Goal: Check status: Check status

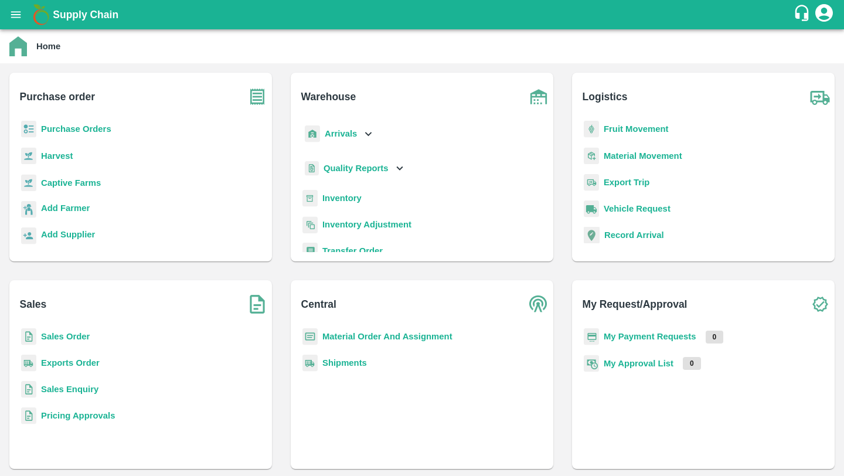
click at [78, 124] on b "Purchase Orders" at bounding box center [76, 128] width 70 height 9
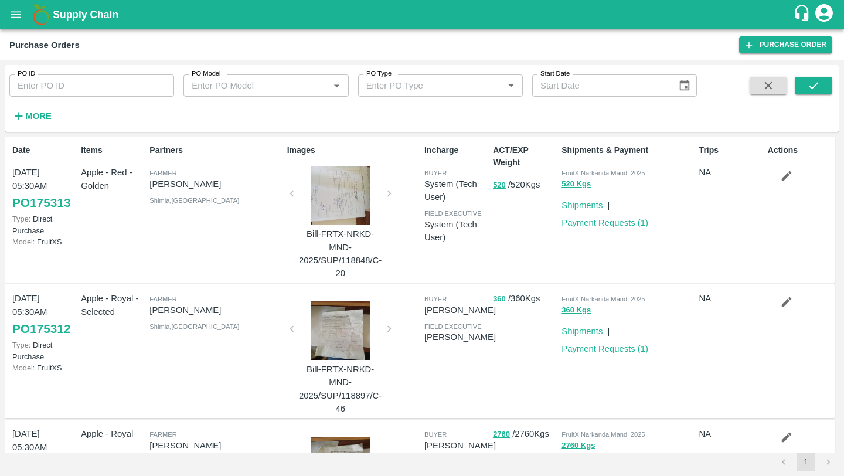
click at [45, 199] on link "PO 175313" at bounding box center [41, 202] width 58 height 21
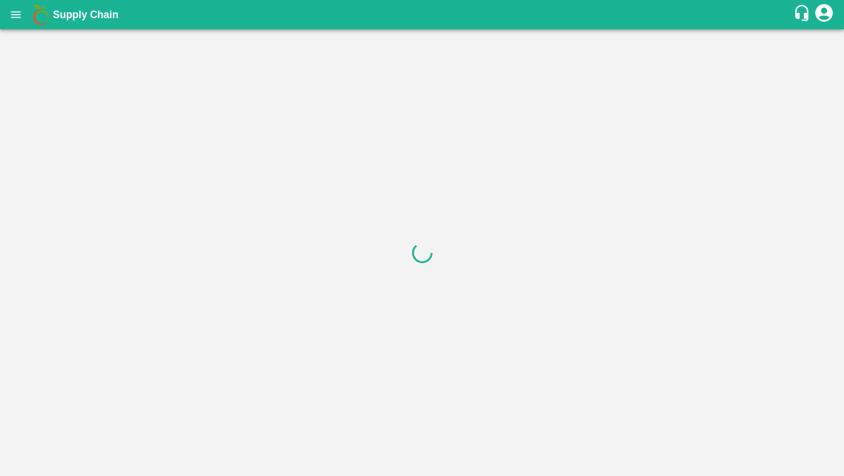
click at [814, 47] on div at bounding box center [422, 252] width 844 height 446
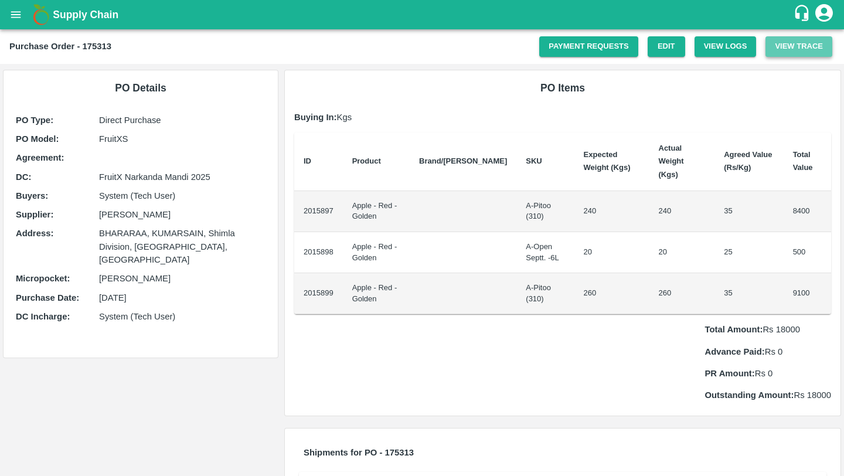
click at [814, 48] on button "View Trace" at bounding box center [798, 46] width 67 height 21
